Goal: Entertainment & Leisure: Consume media (video, audio)

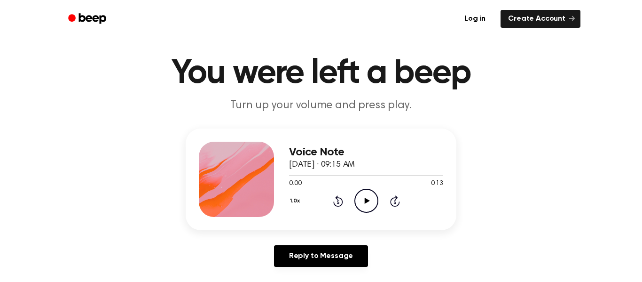
scroll to position [18, 0]
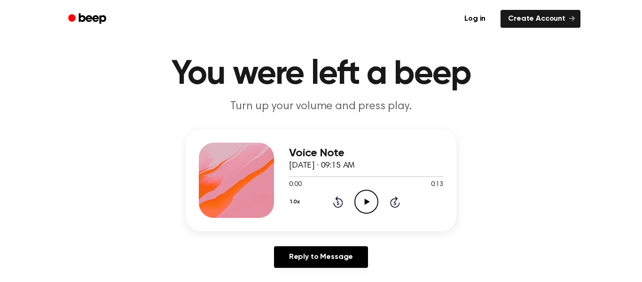
click at [367, 202] on icon at bounding box center [366, 201] width 5 height 6
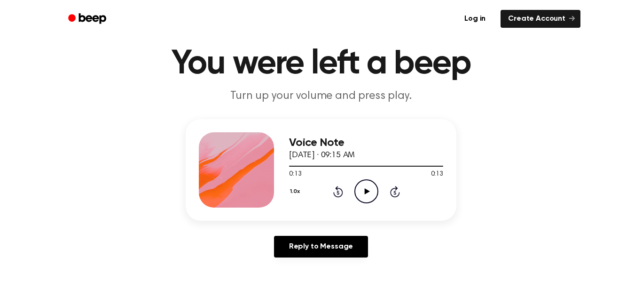
scroll to position [0, 0]
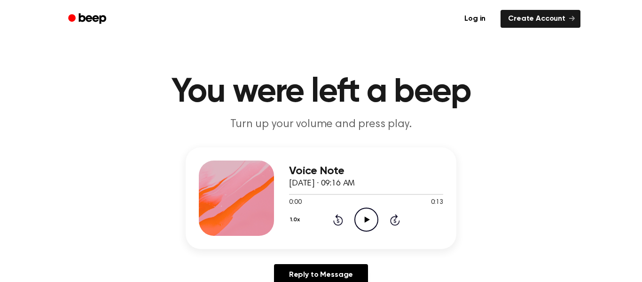
click at [368, 218] on icon "Play Audio" at bounding box center [367, 219] width 24 height 24
click at [365, 222] on icon "Play Audio" at bounding box center [367, 219] width 24 height 24
click at [368, 219] on icon at bounding box center [366, 219] width 5 height 6
click at [370, 219] on icon "Play Audio" at bounding box center [367, 219] width 24 height 24
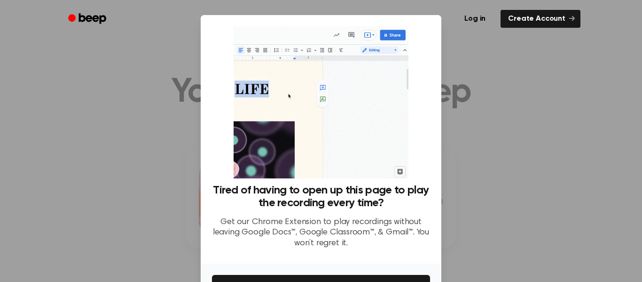
click at [163, 124] on div at bounding box center [321, 141] width 642 height 282
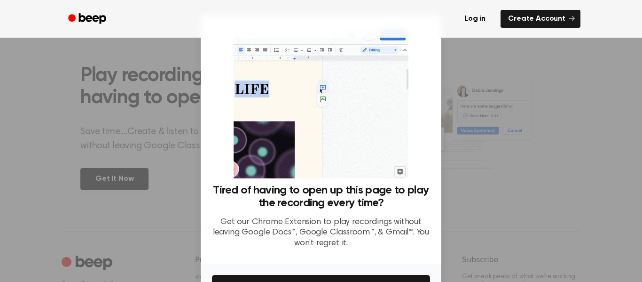
scroll to position [348, 0]
click at [434, 123] on div "Tired of having to open up this page to play the recording every time? Get our …" at bounding box center [321, 139] width 241 height 248
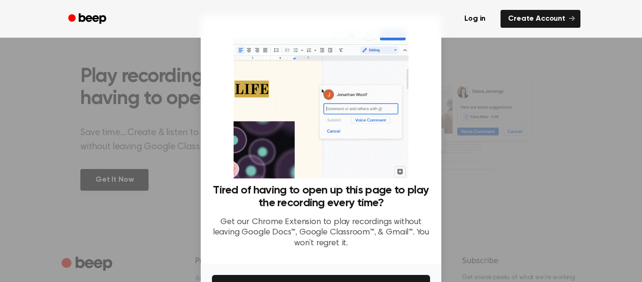
click at [432, 124] on div "Tired of having to open up this page to play the recording every time? Get our …" at bounding box center [321, 139] width 241 height 248
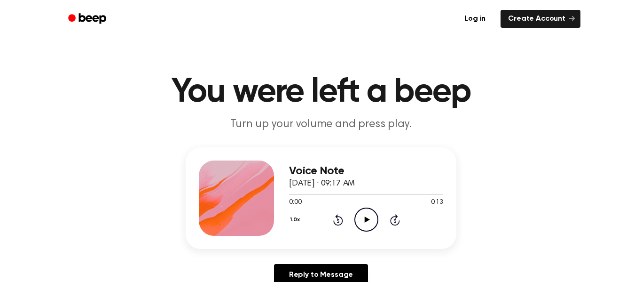
click at [369, 217] on icon "Play Audio" at bounding box center [367, 219] width 24 height 24
click at [369, 217] on icon "Pause Audio" at bounding box center [367, 219] width 24 height 24
click at [363, 220] on icon "Play Audio" at bounding box center [367, 219] width 24 height 24
click at [364, 222] on icon "Pause Audio" at bounding box center [367, 219] width 24 height 24
click at [367, 220] on icon at bounding box center [366, 219] width 5 height 6
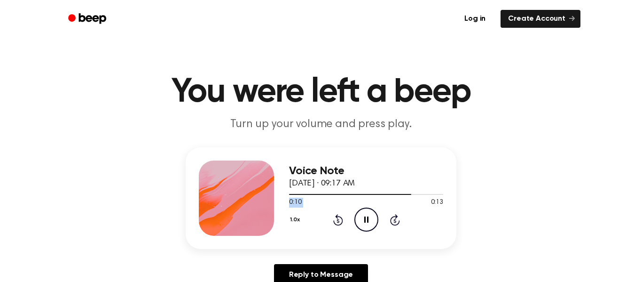
drag, startPoint x: 399, startPoint y: 194, endPoint x: 381, endPoint y: 199, distance: 18.2
click at [381, 199] on div "0:10 0:13 Your browser does not support the [object Object] element." at bounding box center [366, 198] width 154 height 17
click at [366, 219] on icon at bounding box center [366, 219] width 5 height 6
click at [364, 218] on icon at bounding box center [366, 219] width 5 height 6
click at [368, 215] on icon "Play Audio" at bounding box center [367, 219] width 24 height 24
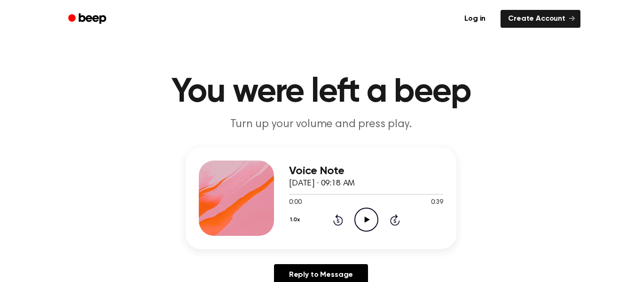
click at [368, 216] on icon "Play Audio" at bounding box center [367, 219] width 24 height 24
click at [368, 216] on icon "Pause Audio" at bounding box center [367, 219] width 24 height 24
click at [368, 216] on icon "Play Audio" at bounding box center [367, 219] width 24 height 24
click at [364, 219] on icon "Play Audio" at bounding box center [367, 219] width 24 height 24
click at [363, 223] on icon "Play Audio" at bounding box center [367, 219] width 24 height 24
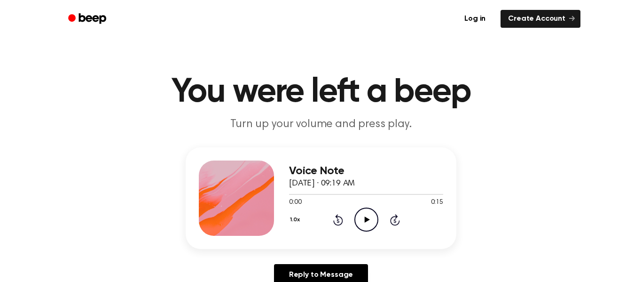
click at [369, 217] on icon "Play Audio" at bounding box center [367, 219] width 24 height 24
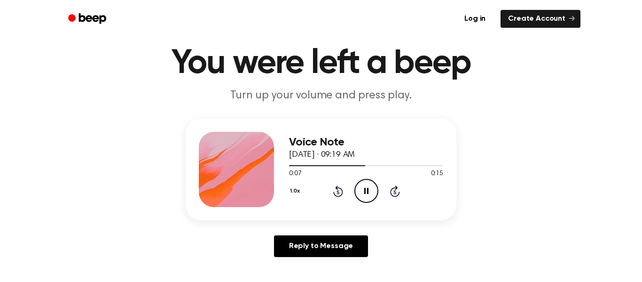
scroll to position [30, 0]
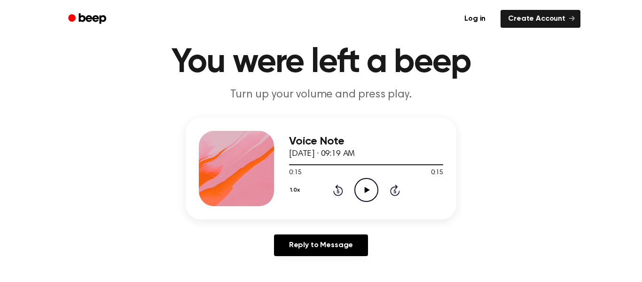
click at [365, 192] on icon at bounding box center [366, 190] width 5 height 6
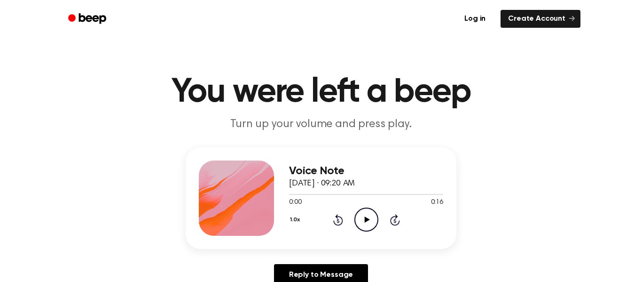
click at [364, 219] on icon "Play Audio" at bounding box center [367, 219] width 24 height 24
click at [367, 220] on icon at bounding box center [366, 219] width 5 height 6
click at [369, 218] on icon "Pause Audio" at bounding box center [367, 219] width 24 height 24
click at [370, 220] on icon "Play Audio" at bounding box center [367, 219] width 24 height 24
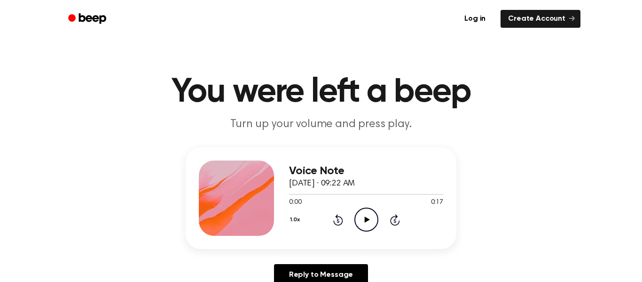
click at [359, 220] on icon "Play Audio" at bounding box center [367, 219] width 24 height 24
click at [365, 220] on icon at bounding box center [366, 219] width 5 height 6
click at [364, 223] on icon "Play Audio" at bounding box center [367, 219] width 24 height 24
click at [366, 222] on icon at bounding box center [366, 219] width 5 height 6
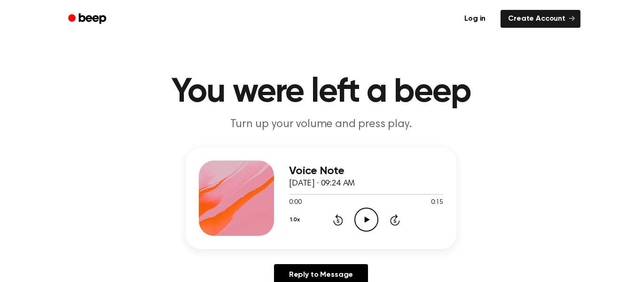
click at [358, 227] on circle at bounding box center [366, 219] width 23 height 23
click at [364, 223] on icon "Play Audio" at bounding box center [367, 219] width 24 height 24
click at [370, 214] on icon "Play Audio" at bounding box center [367, 219] width 24 height 24
click at [363, 224] on icon "Play Audio" at bounding box center [367, 219] width 24 height 24
click at [367, 219] on icon at bounding box center [366, 219] width 5 height 6
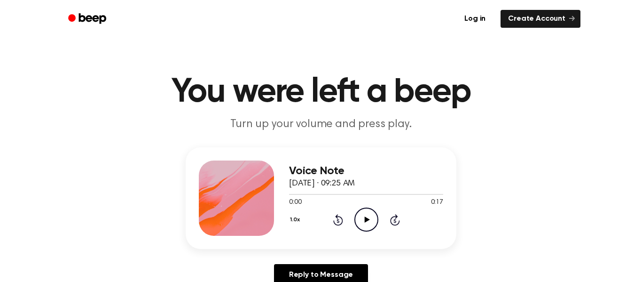
click at [367, 216] on icon "Play Audio" at bounding box center [367, 219] width 24 height 24
click at [367, 222] on icon "Play Audio" at bounding box center [367, 219] width 24 height 24
click at [368, 218] on icon "Play Audio" at bounding box center [367, 219] width 24 height 24
